Goal: Obtain resource: Obtain resource

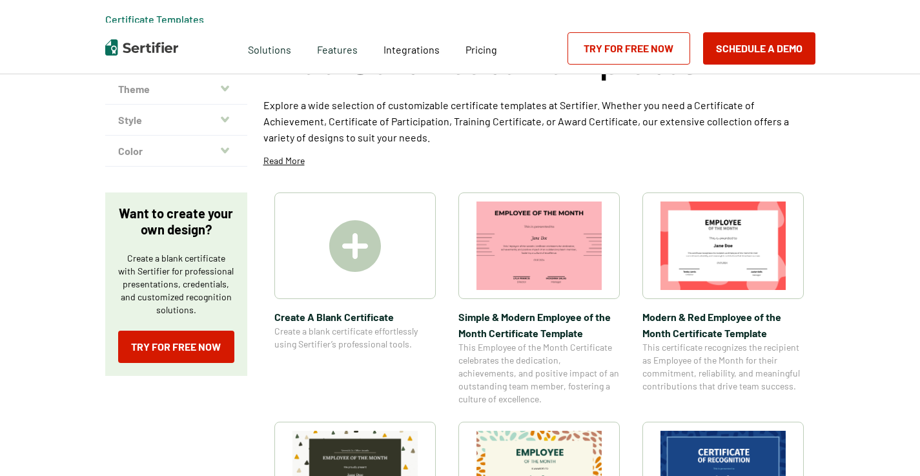
scroll to position [94, 0]
click at [307, 243] on div at bounding box center [354, 245] width 161 height 107
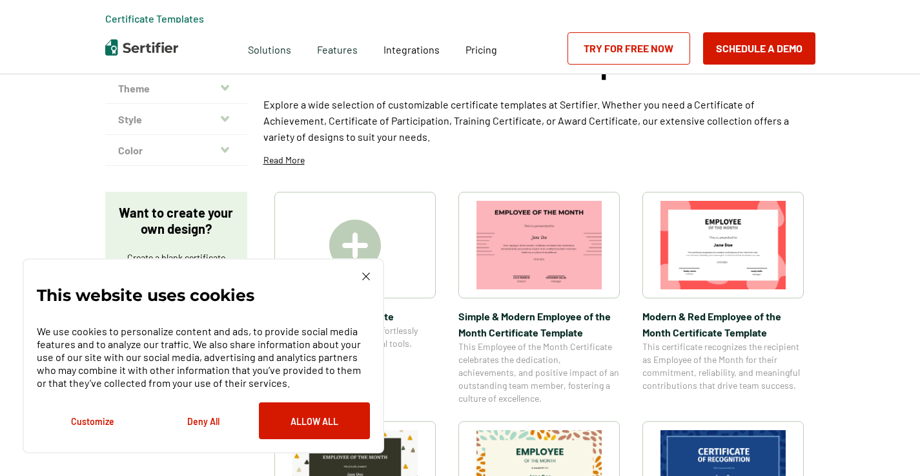
click at [784, 103] on p "Explore a wide selection of customizable certificate templates at Sertifier. Wh…" at bounding box center [539, 120] width 552 height 48
